Goal: Information Seeking & Learning: Learn about a topic

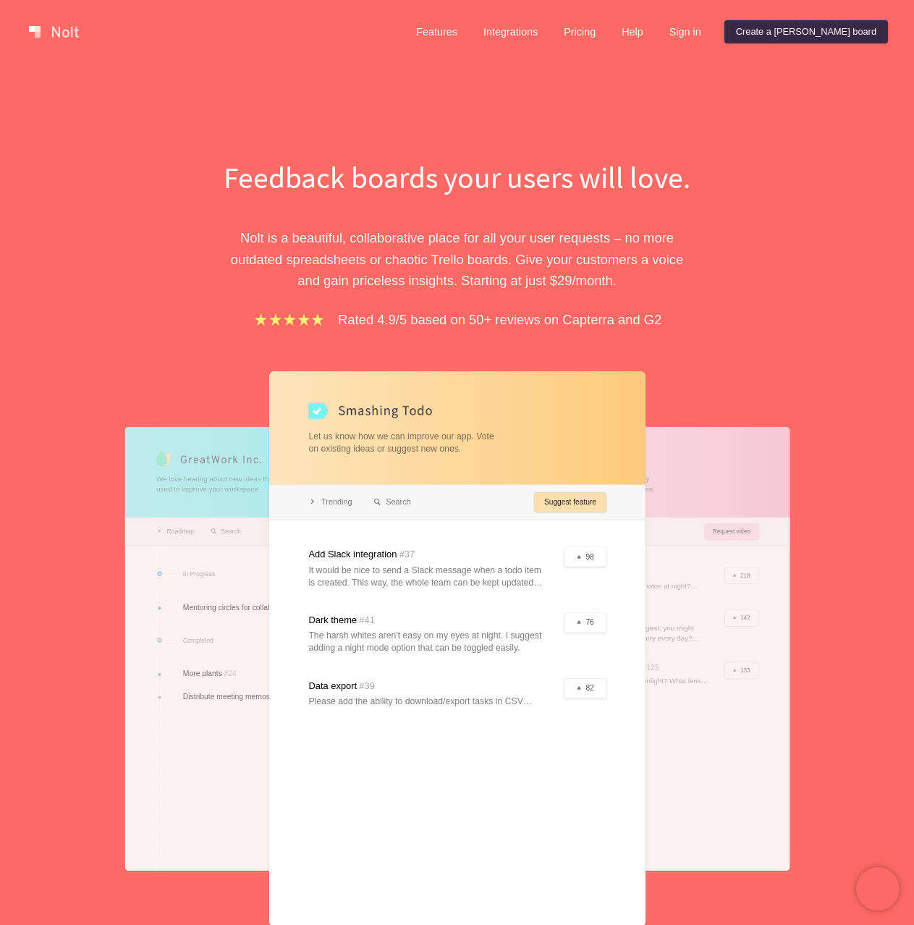
click at [856, 240] on div "Feedback boards your users will love. [PERSON_NAME] is a beautiful, collaborati…" at bounding box center [457, 552] width 914 height 977
click at [469, 35] on link "Features" at bounding box center [437, 31] width 64 height 23
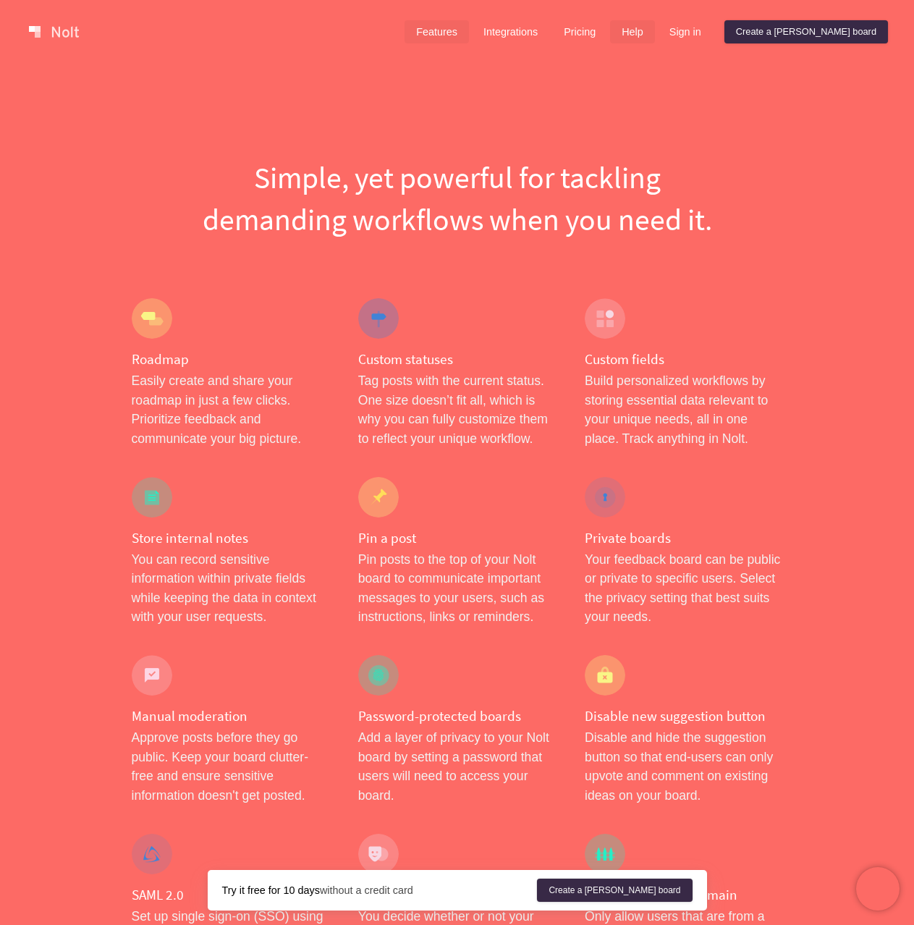
click at [655, 33] on link "Help" at bounding box center [632, 31] width 45 height 23
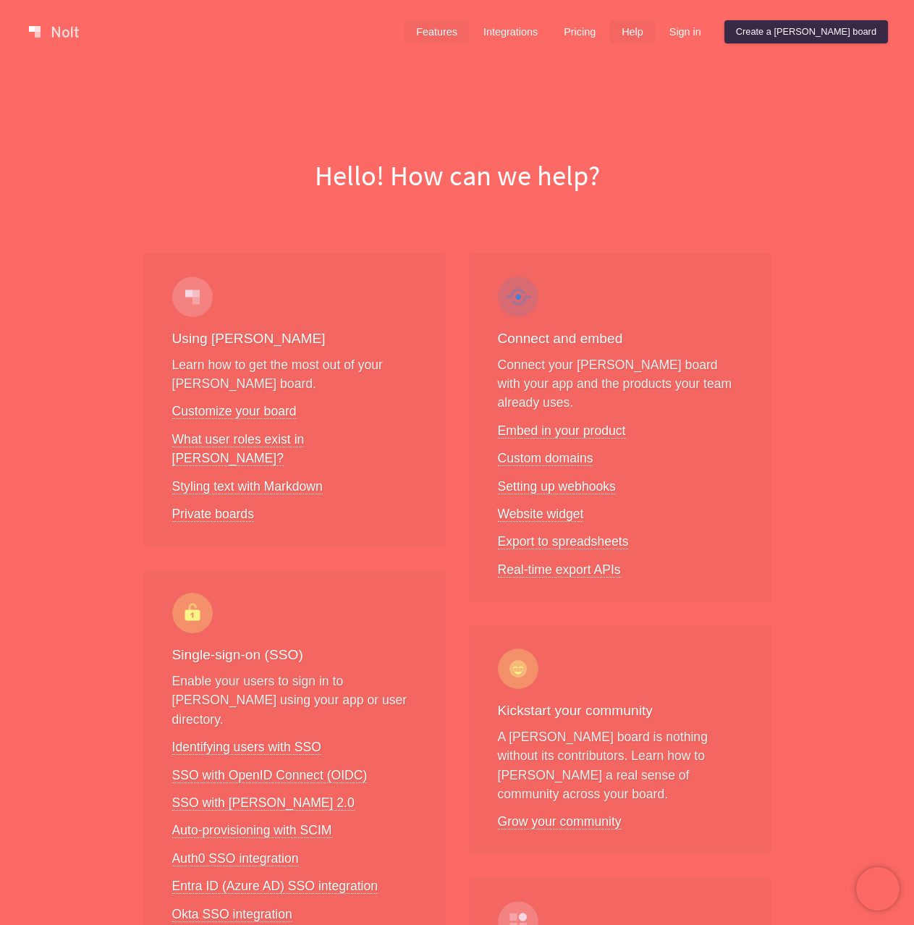
click at [469, 28] on link "Features" at bounding box center [437, 31] width 64 height 23
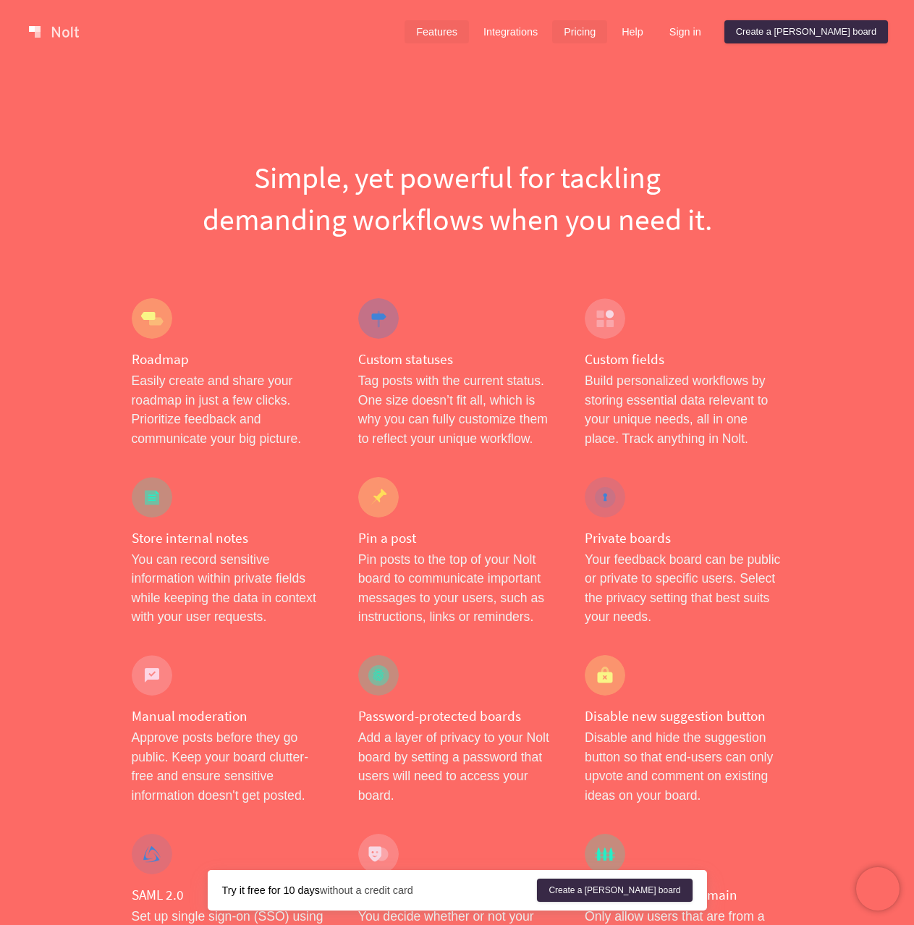
click at [607, 30] on link "Pricing" at bounding box center [579, 31] width 55 height 23
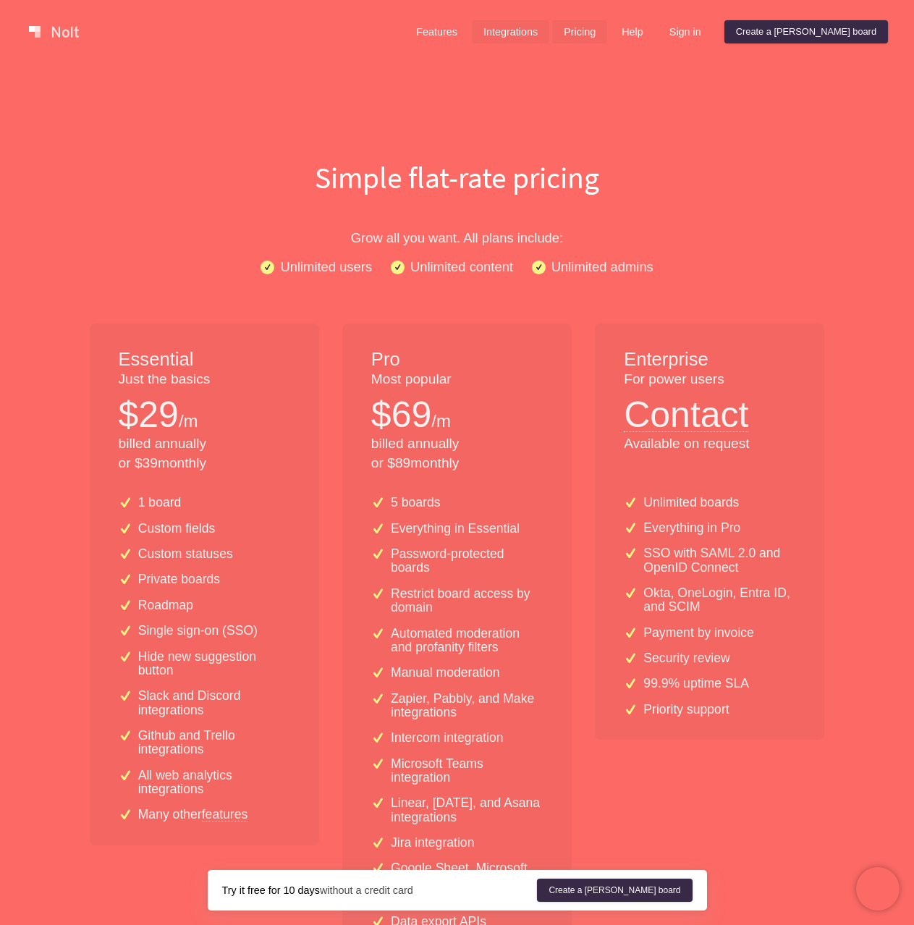
click at [550, 29] on link "Integrations" at bounding box center [510, 31] width 77 height 23
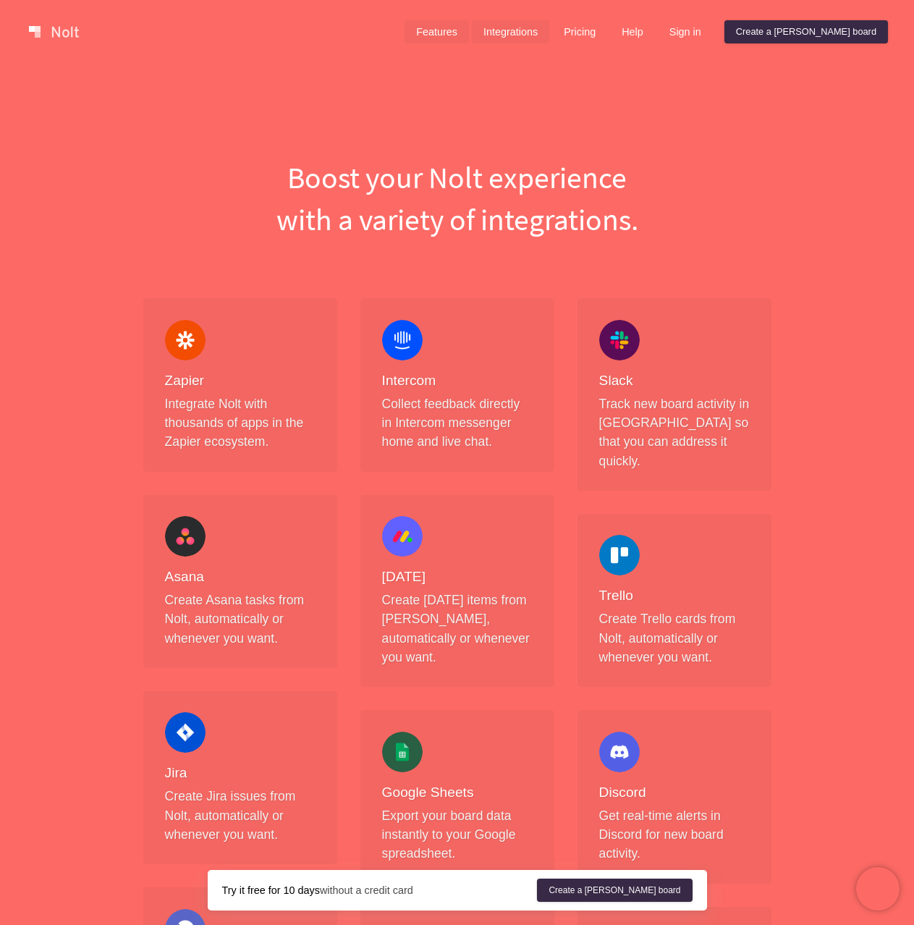
click at [469, 30] on link "Features" at bounding box center [437, 31] width 64 height 23
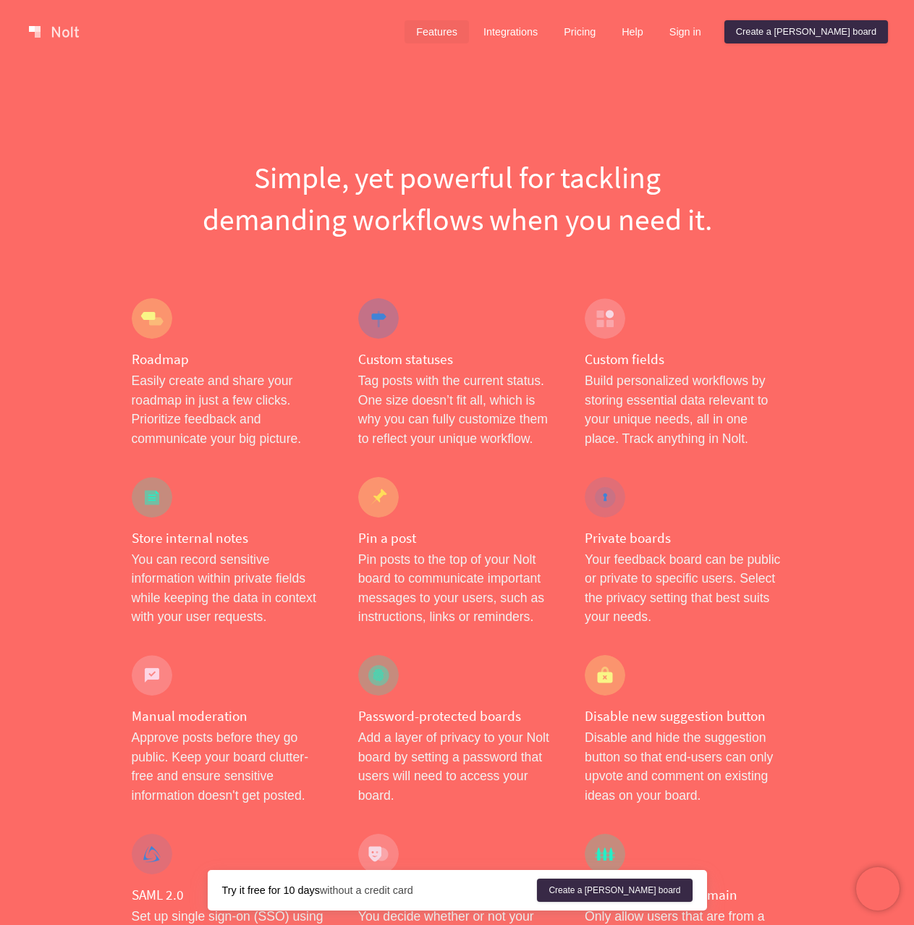
click at [63, 32] on link at bounding box center [54, 31] width 62 height 23
